Goal: Information Seeking & Learning: Learn about a topic

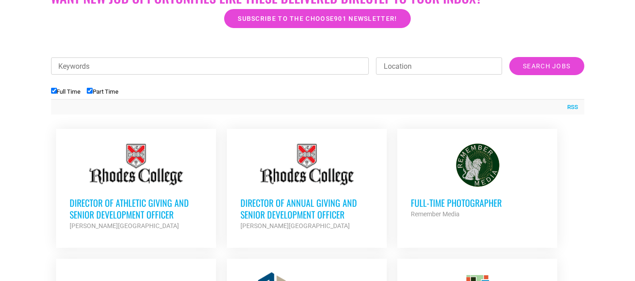
scroll to position [301, 0]
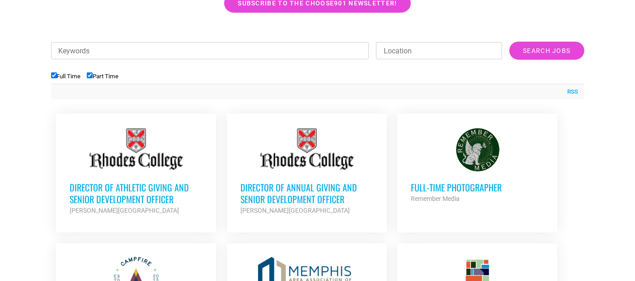
click at [453, 183] on h3 "Full-Time Photographer" at bounding box center [477, 187] width 133 height 12
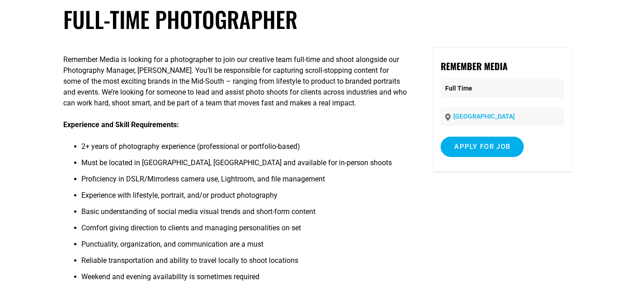
scroll to position [50, 0]
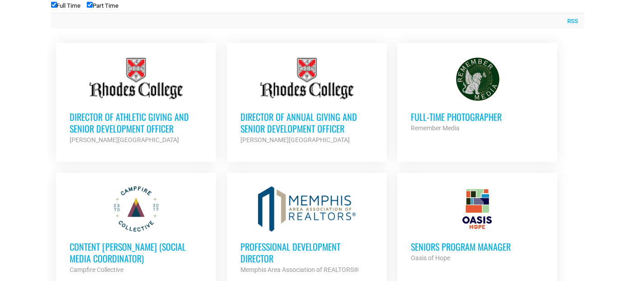
scroll to position [302, 0]
